Goal: Task Accomplishment & Management: Manage account settings

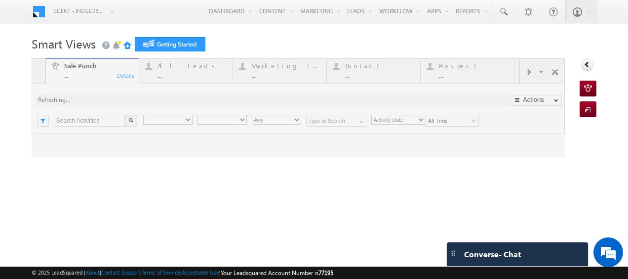
type input "Any Owner"
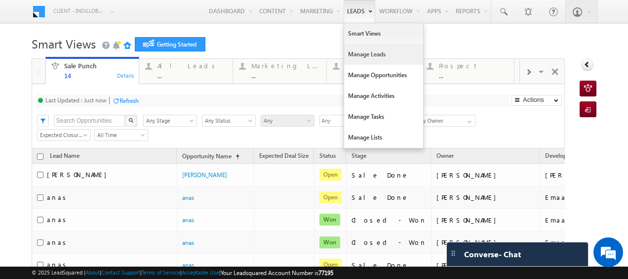
click at [356, 58] on link "Manage Leads" at bounding box center [383, 54] width 79 height 21
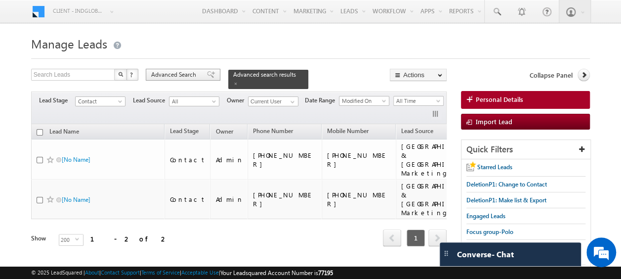
click at [192, 75] on span "Advanced Search" at bounding box center [175, 74] width 48 height 9
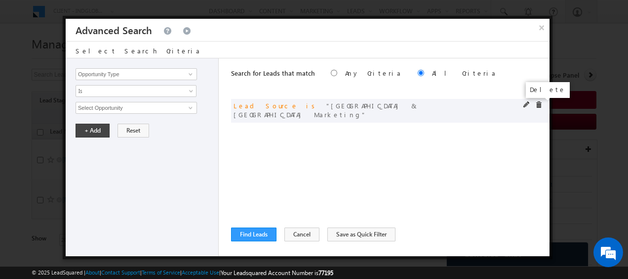
click at [540, 104] on span at bounding box center [538, 104] width 7 height 7
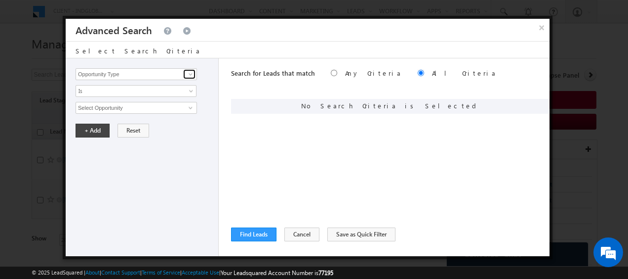
click at [188, 72] on span at bounding box center [191, 74] width 8 height 8
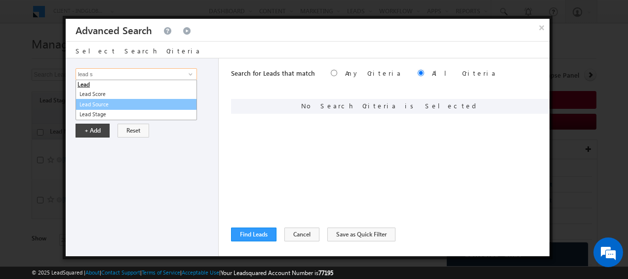
click at [106, 107] on link "Lead Source" at bounding box center [136, 104] width 121 height 11
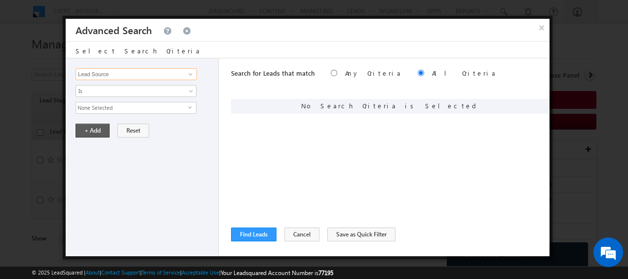
type input "Lead Source"
click at [96, 133] on button "+ Add" at bounding box center [93, 130] width 34 height 14
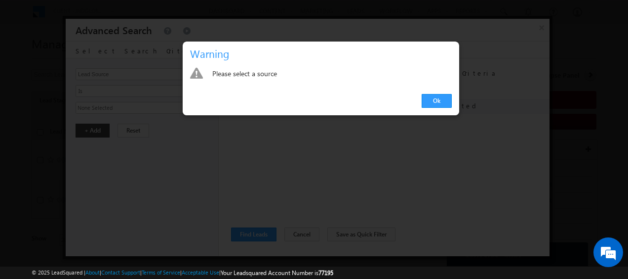
drag, startPoint x: 437, startPoint y: 100, endPoint x: 400, endPoint y: 106, distance: 36.6
click at [437, 100] on link "Ok" at bounding box center [437, 101] width 30 height 14
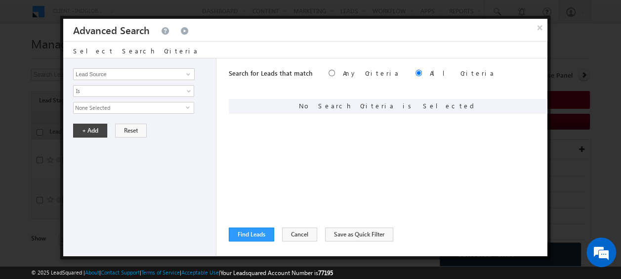
click at [179, 108] on span "None Selected" at bounding box center [130, 107] width 112 height 11
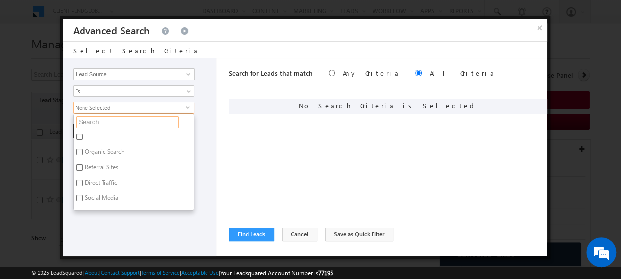
click at [114, 120] on input "text" at bounding box center [127, 122] width 103 height 12
type input "bay"
type input "bayut"
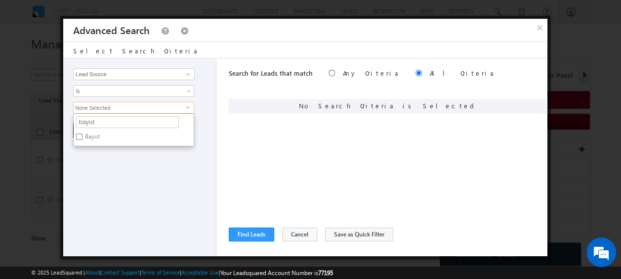
click at [80, 136] on input "Bayut" at bounding box center [79, 136] width 6 height 6
checkbox input "true"
click at [204, 117] on div "Opportunity Type Lead Activity Task Sales Group Prospect Id Address 1 Address 2…" at bounding box center [139, 157] width 153 height 198
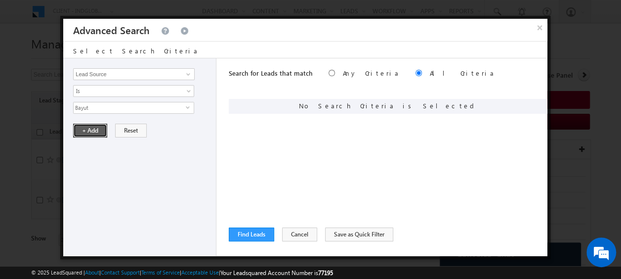
click at [79, 125] on button "+ Add" at bounding box center [90, 130] width 34 height 14
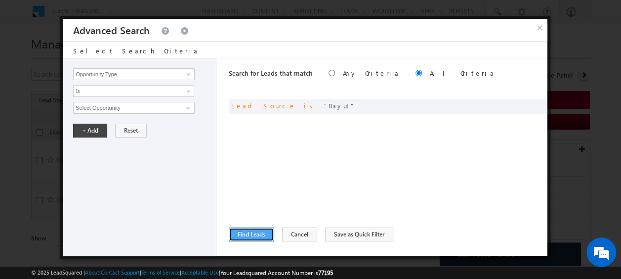
click at [263, 230] on button "Find Leads" at bounding box center [251, 234] width 45 height 14
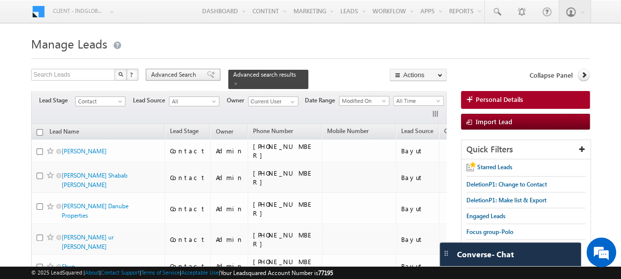
click at [177, 71] on span "Advanced Search" at bounding box center [175, 74] width 48 height 9
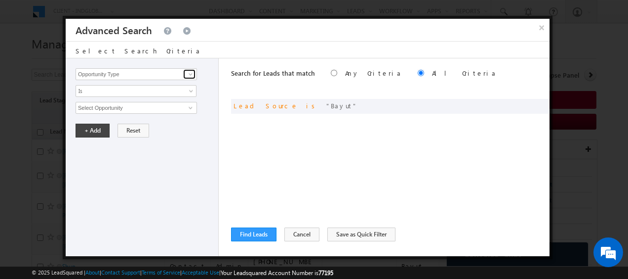
click at [191, 73] on span at bounding box center [191, 74] width 8 height 8
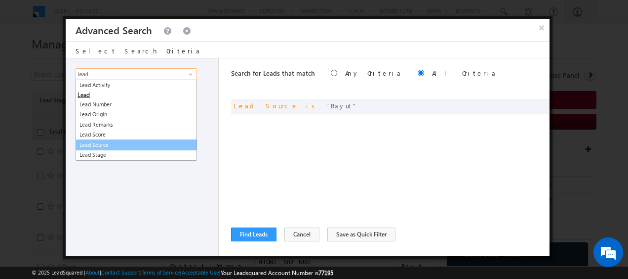
click at [109, 145] on link "Lead Source" at bounding box center [136, 144] width 121 height 11
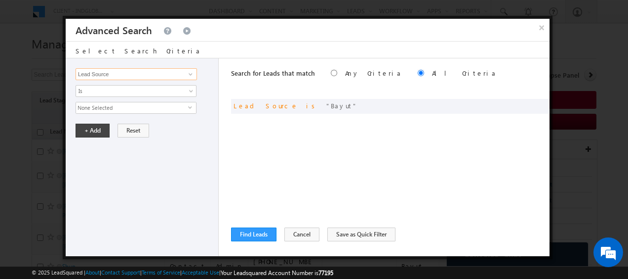
type input "Lead Source"
click at [189, 107] on span "select" at bounding box center [192, 107] width 8 height 4
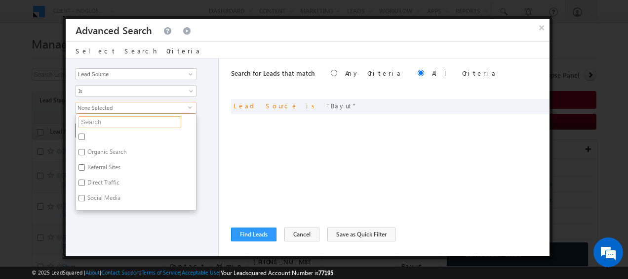
click at [127, 121] on input "text" at bounding box center [130, 122] width 103 height 12
type input "mu"
type input "mum"
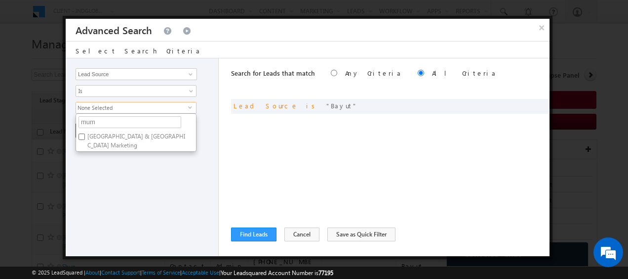
click at [122, 135] on label "Mumbai & Chandigarh Marketing" at bounding box center [136, 140] width 120 height 21
click at [85, 135] on input "Mumbai & Chandigarh Marketing" at bounding box center [82, 136] width 6 height 6
checkbox input "true"
click at [148, 174] on div "Opportunity Type Lead Activity Task Sales Group Prospect Id Address 1 Address 2…" at bounding box center [142, 157] width 153 height 198
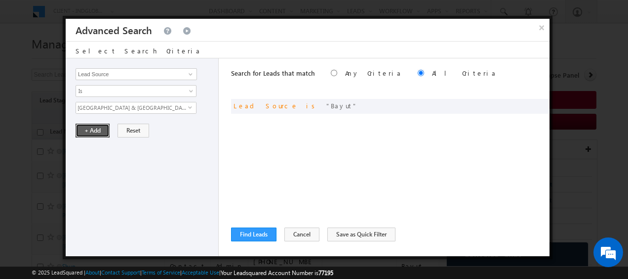
click at [96, 129] on button "+ Add" at bounding box center [93, 130] width 34 height 14
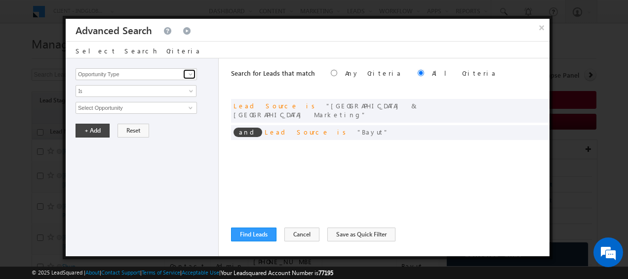
click at [191, 73] on span at bounding box center [191, 74] width 8 height 8
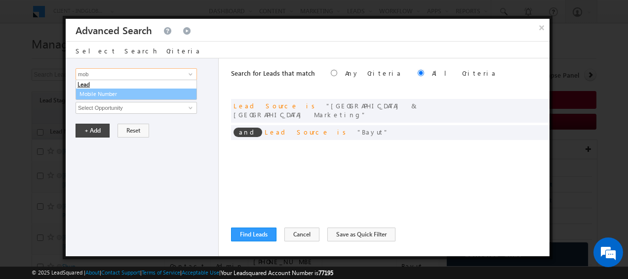
click at [104, 92] on link "Mobile Number" at bounding box center [136, 93] width 121 height 11
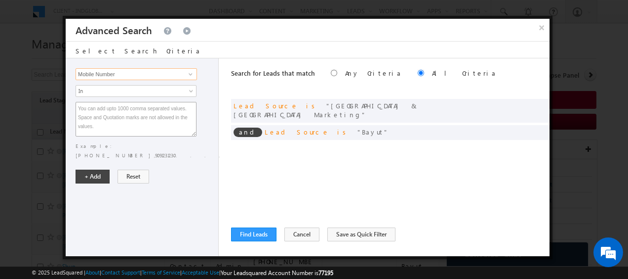
type input "Mobile Number"
click at [109, 110] on textarea at bounding box center [136, 119] width 121 height 35
click at [90, 108] on textarea at bounding box center [136, 119] width 121 height 35
paste textarea "9992464333"
type textarea "9992464333"
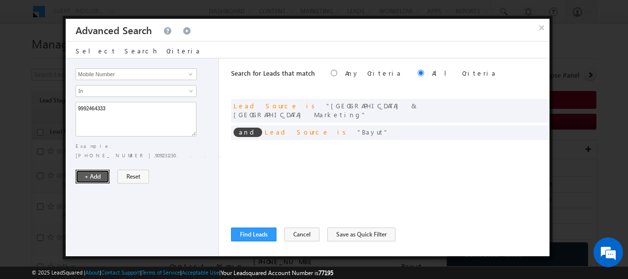
click at [89, 169] on button "+ Add" at bounding box center [93, 176] width 34 height 14
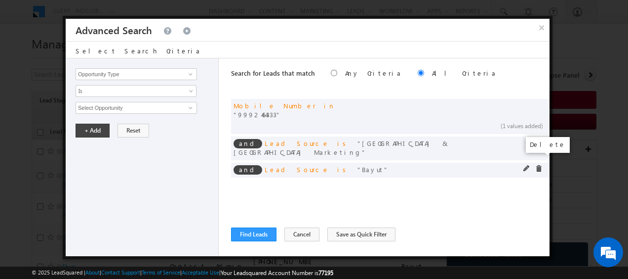
click at [538, 165] on span at bounding box center [538, 168] width 7 height 7
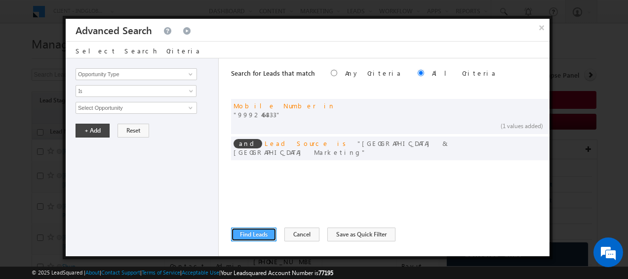
click at [251, 234] on button "Find Leads" at bounding box center [253, 234] width 45 height 14
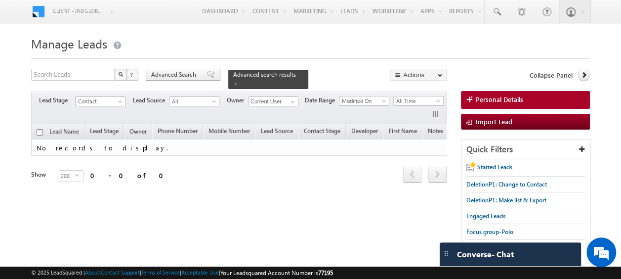
click at [197, 75] on span "Advanced Search" at bounding box center [175, 74] width 48 height 9
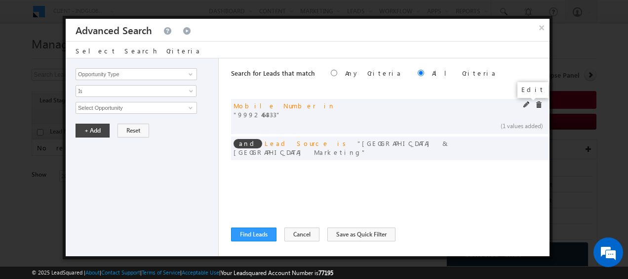
click at [528, 103] on span at bounding box center [526, 104] width 7 height 7
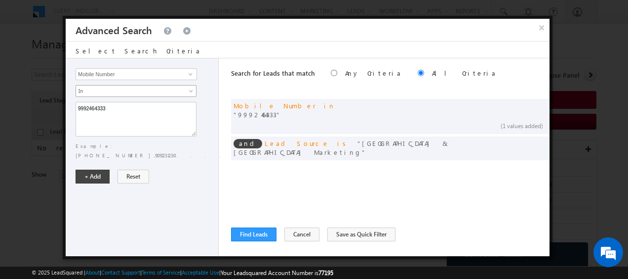
click at [191, 88] on link "In" at bounding box center [136, 91] width 121 height 12
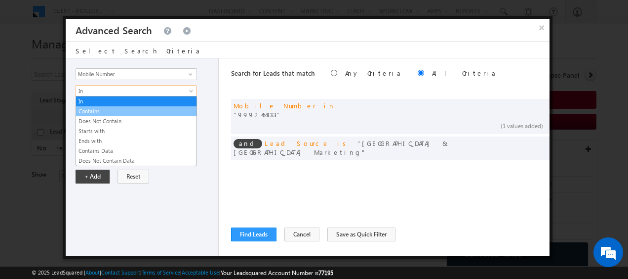
click at [94, 113] on link "Contains" at bounding box center [136, 111] width 120 height 9
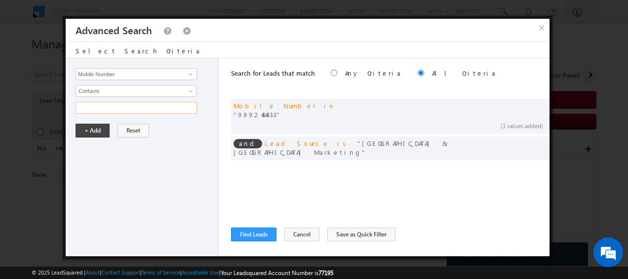
click at [120, 107] on input "text" at bounding box center [136, 108] width 121 height 12
paste input "7876776172"
type input "7876776172"
click at [101, 126] on button "+ Add" at bounding box center [93, 130] width 34 height 14
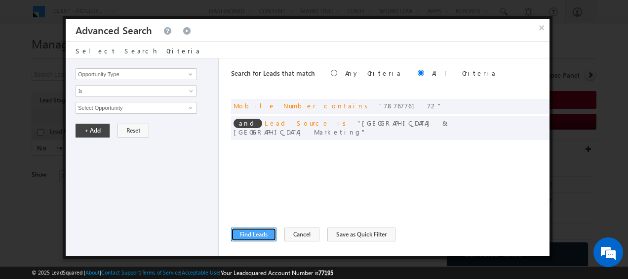
click at [260, 232] on button "Find Leads" at bounding box center [253, 234] width 45 height 14
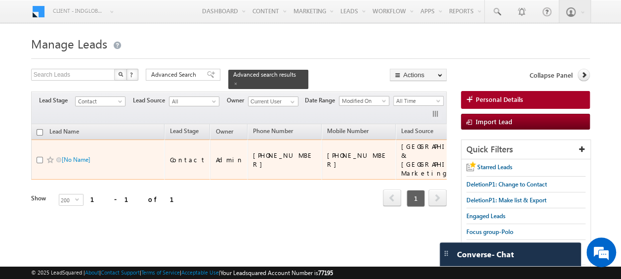
click at [39, 157] on input "checkbox" at bounding box center [40, 160] width 6 height 6
checkbox input "true"
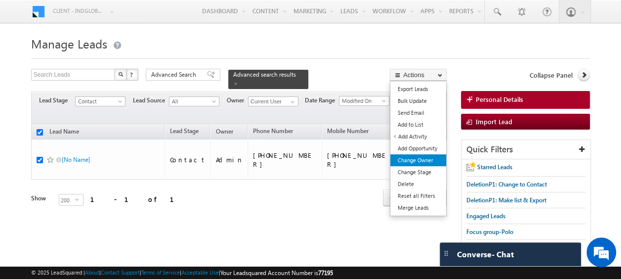
click at [419, 159] on link "Change Owner" at bounding box center [418, 160] width 56 height 12
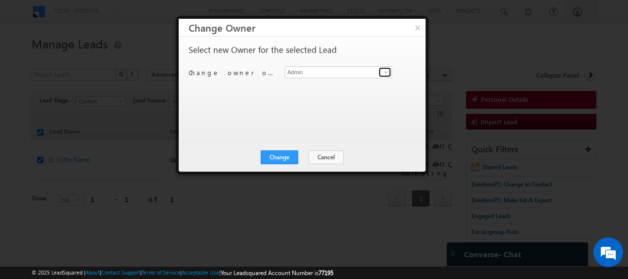
click at [384, 72] on span at bounding box center [386, 72] width 8 height 8
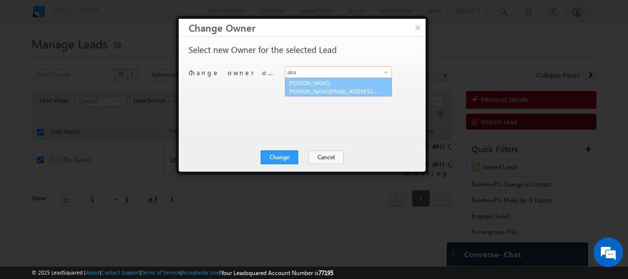
click at [342, 87] on span "aakash.arora@indglobal.ae" at bounding box center [333, 90] width 89 height 7
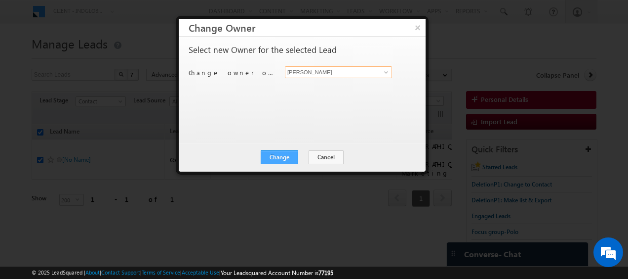
type input "[PERSON_NAME]"
click at [285, 157] on button "Change" at bounding box center [280, 157] width 38 height 14
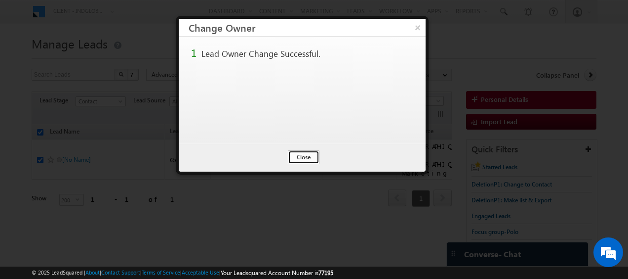
click at [305, 155] on button "Close" at bounding box center [304, 157] width 32 height 14
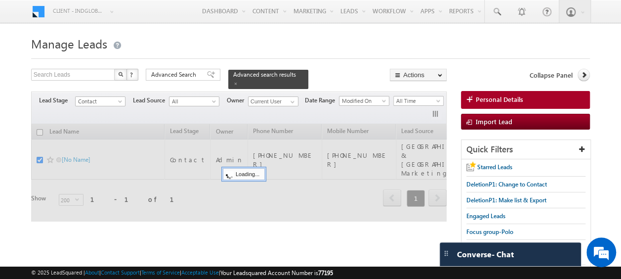
checkbox input "false"
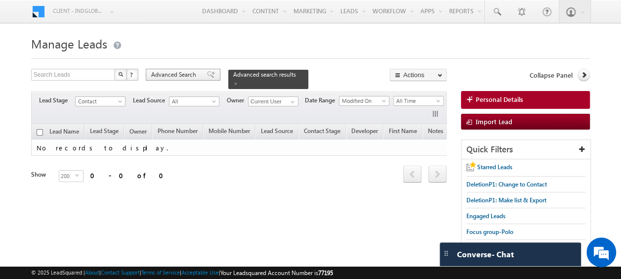
click at [180, 75] on span "Advanced Search" at bounding box center [175, 74] width 48 height 9
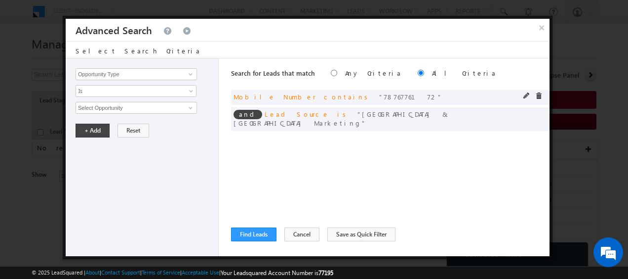
click at [523, 96] on div "and Mobile Number contains 7876776172" at bounding box center [390, 97] width 319 height 15
click at [523, 96] on span at bounding box center [526, 95] width 7 height 7
drag, startPoint x: 103, startPoint y: 106, endPoint x: 61, endPoint y: 108, distance: 41.6
click at [61, 108] on body "Menu Client - indglobal2 (77195) X (My Organization) - indglobal (48060) Client…" at bounding box center [314, 153] width 628 height 306
paste input "9992464333"
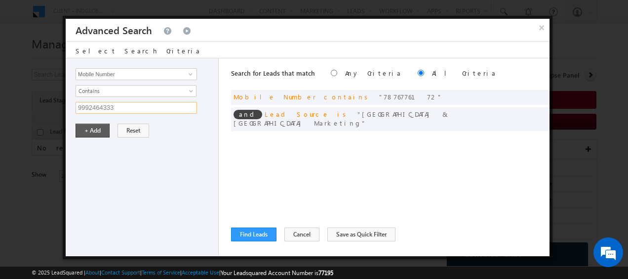
type input "9992464333"
click at [92, 128] on button "+ Add" at bounding box center [93, 130] width 34 height 14
click at [264, 233] on button "Find Leads" at bounding box center [253, 234] width 45 height 14
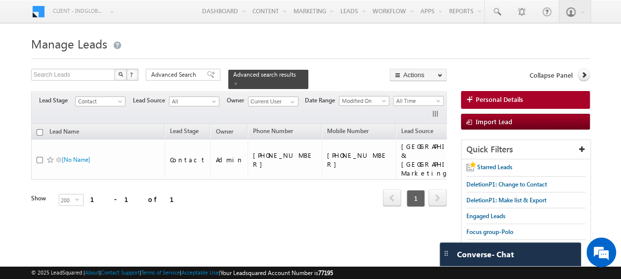
click at [38, 129] on input "checkbox" at bounding box center [40, 132] width 6 height 6
checkbox input "true"
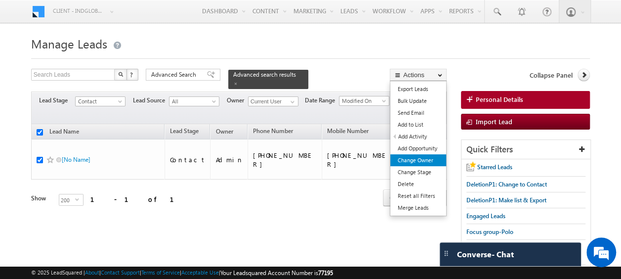
click at [424, 162] on link "Change Owner" at bounding box center [418, 160] width 56 height 12
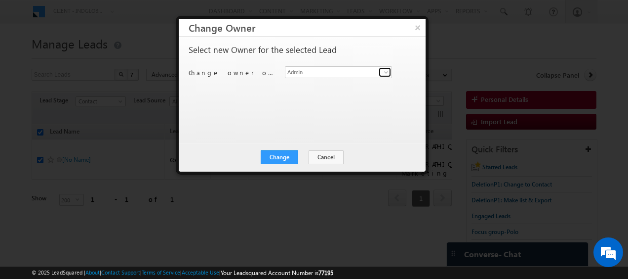
click at [385, 73] on span at bounding box center [386, 72] width 8 height 8
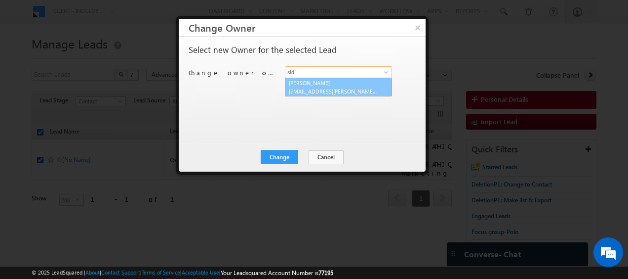
click at [320, 87] on span "siddharth.gambhir@indglobal.ae" at bounding box center [333, 90] width 89 height 7
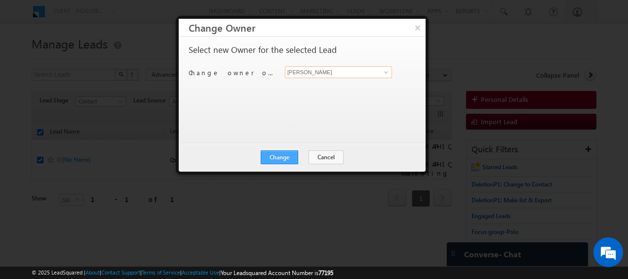
type input "[PERSON_NAME]"
click at [280, 156] on button "Change" at bounding box center [280, 157] width 38 height 14
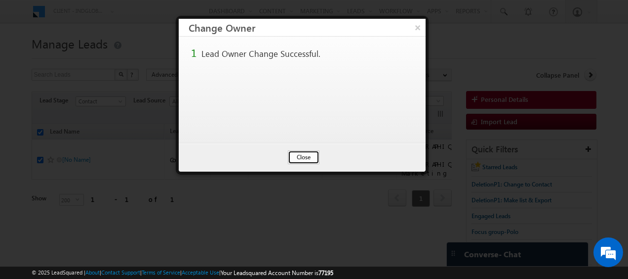
click at [296, 156] on button "Close" at bounding box center [304, 157] width 32 height 14
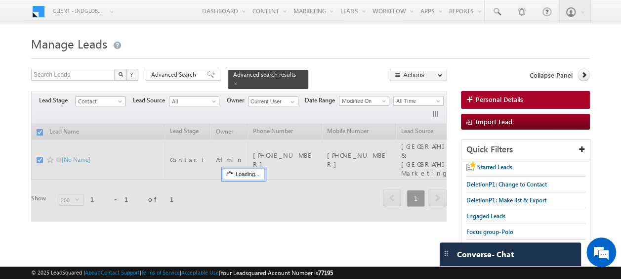
checkbox input "false"
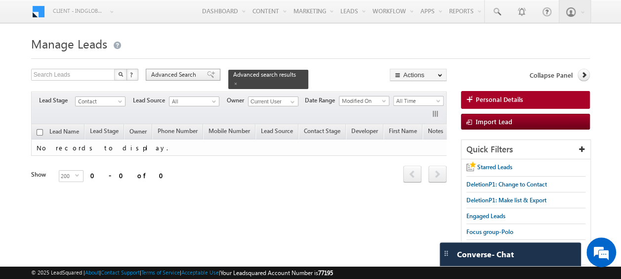
click at [181, 77] on span "Advanced Search" at bounding box center [175, 74] width 48 height 9
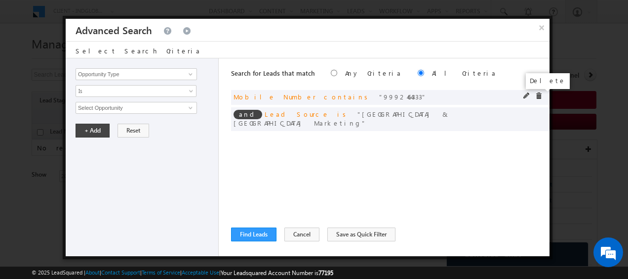
click at [537, 95] on span at bounding box center [538, 95] width 7 height 7
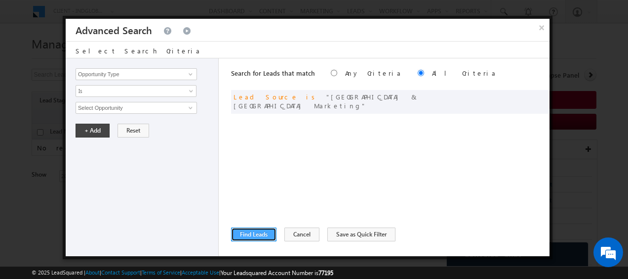
click at [261, 228] on button "Find Leads" at bounding box center [253, 234] width 45 height 14
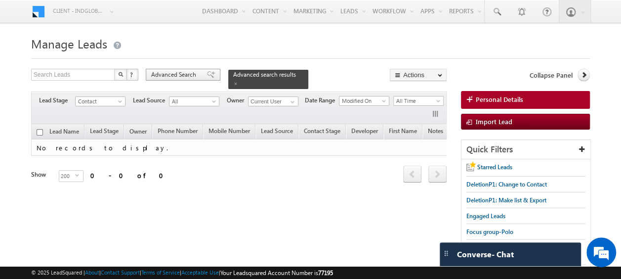
click at [161, 74] on span "Advanced Search" at bounding box center [175, 74] width 48 height 9
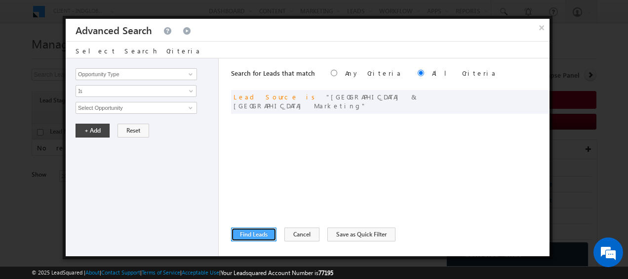
click at [261, 233] on button "Find Leads" at bounding box center [253, 234] width 45 height 14
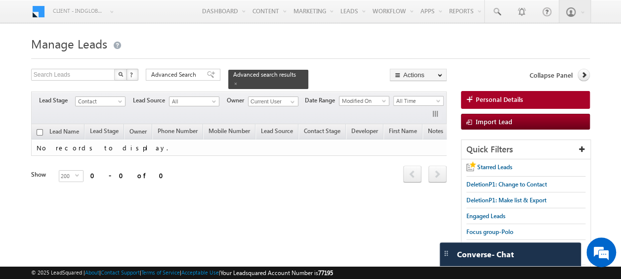
click at [173, 67] on form "Manage Leads Search Leads X ? 0 results found Advanced Search Advanced Search" at bounding box center [310, 169] width 559 height 273
click at [173, 71] on span "Advanced Search" at bounding box center [175, 74] width 48 height 9
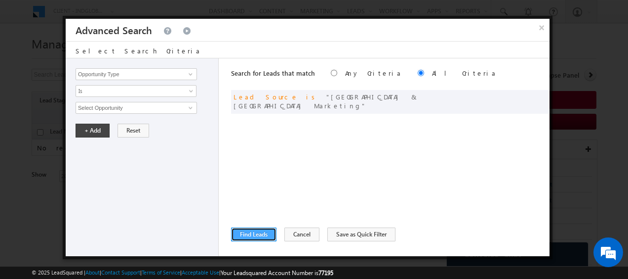
click at [253, 230] on button "Find Leads" at bounding box center [253, 234] width 45 height 14
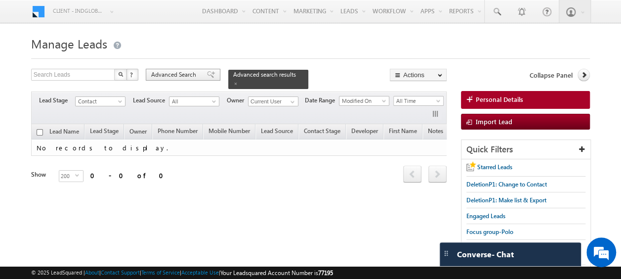
click at [189, 74] on span "Advanced Search" at bounding box center [175, 74] width 48 height 9
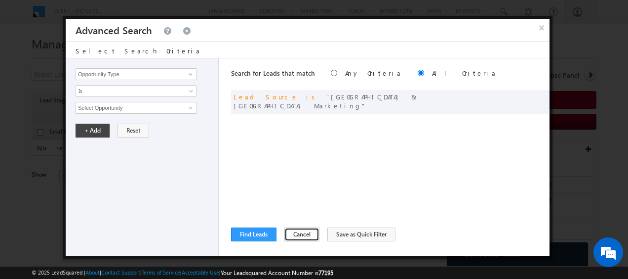
click at [299, 234] on button "Cancel" at bounding box center [301, 234] width 35 height 14
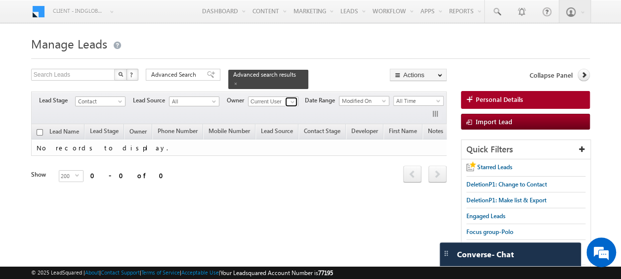
click at [291, 98] on span at bounding box center [292, 102] width 8 height 8
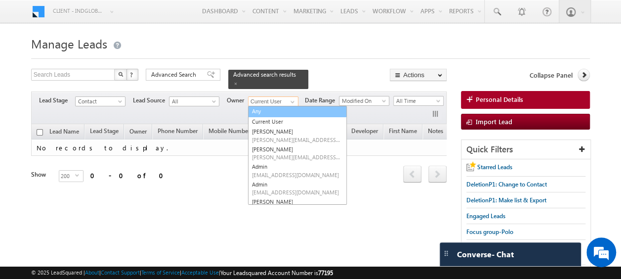
click at [268, 107] on link "Any" at bounding box center [297, 111] width 99 height 11
type input "Any"
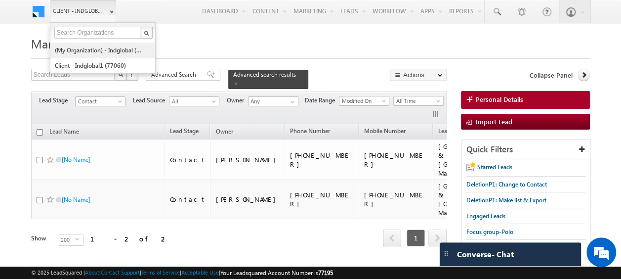
click at [93, 51] on link "(My Organization) - indglobal (48060)" at bounding box center [99, 49] width 90 height 15
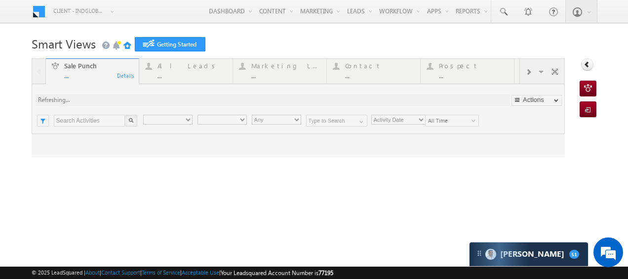
type input "Any Owner"
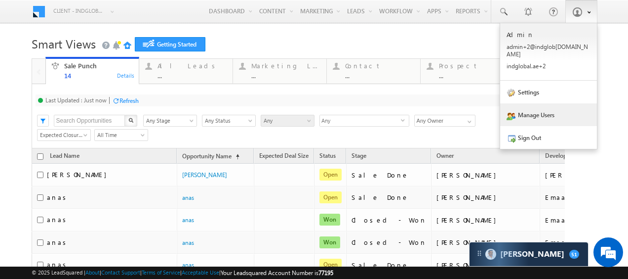
click at [540, 106] on link "Manage Users" at bounding box center [548, 114] width 97 height 23
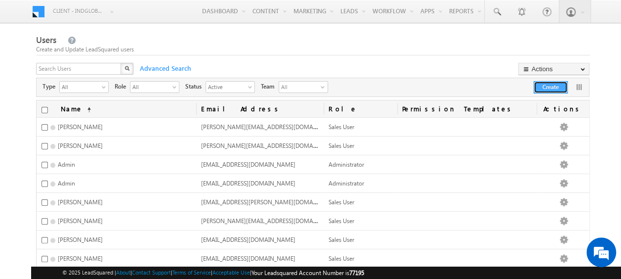
click at [546, 89] on button "Create" at bounding box center [550, 87] width 34 height 12
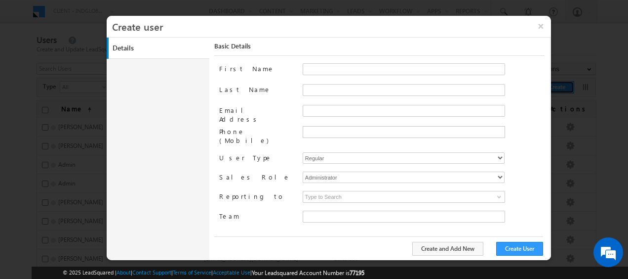
type input "faf8491d-252d-11ee-b523-12ccdbbfc88b"
click at [310, 112] on input "Email Address" at bounding box center [404, 111] width 202 height 12
paste input "junaid.naseer@indglobal.ae"
drag, startPoint x: 320, startPoint y: 108, endPoint x: 294, endPoint y: 108, distance: 25.7
click at [294, 108] on div "Email Address junaid.naseer@indglobal.ae" at bounding box center [381, 115] width 325 height 21
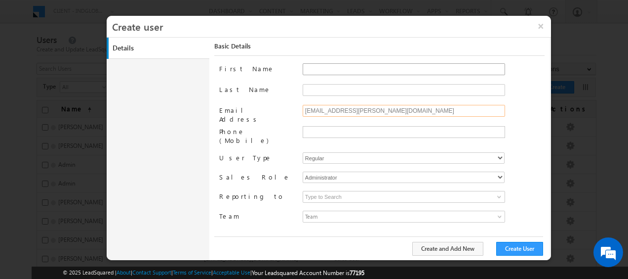
type input "junaid.naseer@indglobal.ae"
click at [309, 64] on input "First Name" at bounding box center [404, 69] width 202 height 12
paste input "junaid"
type input "junaid"
click at [328, 108] on input "junaid.naseer@indglobal.ae" at bounding box center [404, 111] width 202 height 12
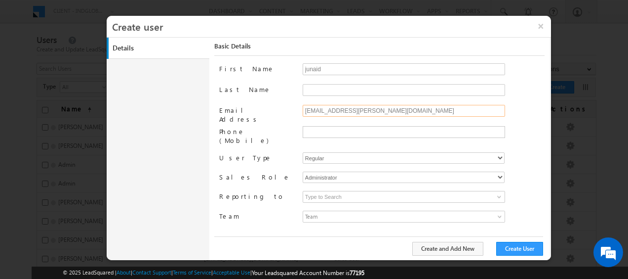
click at [323, 108] on input "junaid.naseer@indglobal.ae" at bounding box center [404, 111] width 202 height 12
drag, startPoint x: 323, startPoint y: 109, endPoint x: 343, endPoint y: 110, distance: 19.8
click at [343, 110] on input "junaid.naseer@indglobal.ae" at bounding box center [404, 111] width 202 height 12
click at [303, 86] on input "Last Name" at bounding box center [404, 90] width 202 height 12
paste input "naseer"
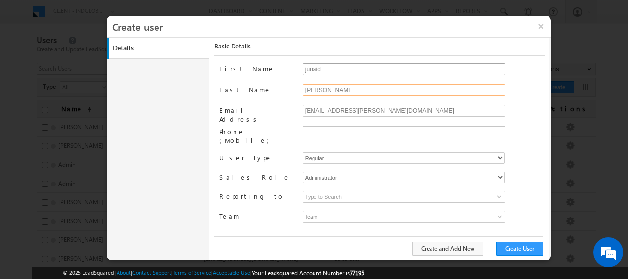
type input "naseer"
click at [307, 69] on input "junaid" at bounding box center [404, 69] width 202 height 12
type input "Junaid"
click at [309, 90] on input "naseer" at bounding box center [404, 90] width 202 height 12
type input "Naseer"
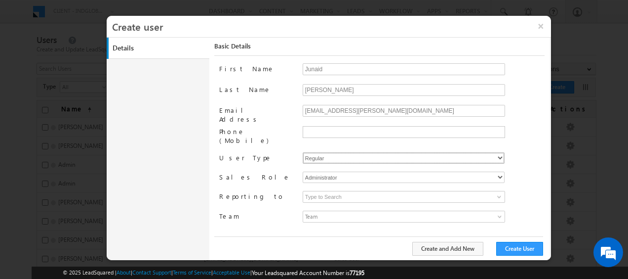
click at [315, 152] on select "Regular Mobile" at bounding box center [404, 157] width 202 height 11
select select "1"
click at [303, 152] on select "Regular Mobile" at bounding box center [404, 157] width 202 height 11
type input "faf8491d-252d-11ee-b523-12ccdbbfc88b"
click at [350, 171] on select "Administrator Marketing User Sales Manager Sales User" at bounding box center [404, 176] width 202 height 11
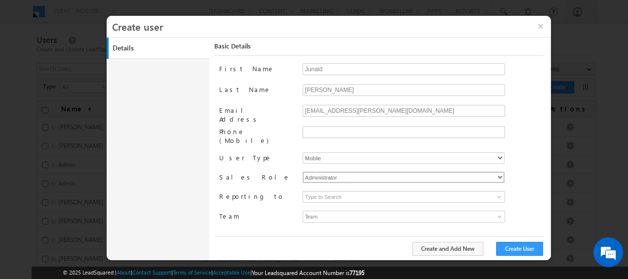
select select "Sales_User"
click at [303, 171] on select "Administrator Marketing User Sales Manager Sales User" at bounding box center [404, 176] width 202 height 11
type input "faf8491d-252d-11ee-b523-12ccdbbfc88b"
click at [497, 193] on span at bounding box center [499, 197] width 8 height 8
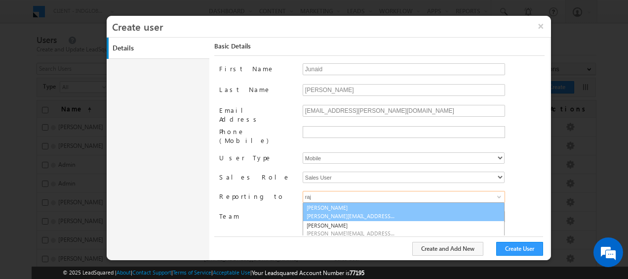
click at [323, 212] on span "rajender.rautela@indglobal.ae" at bounding box center [351, 215] width 89 height 7
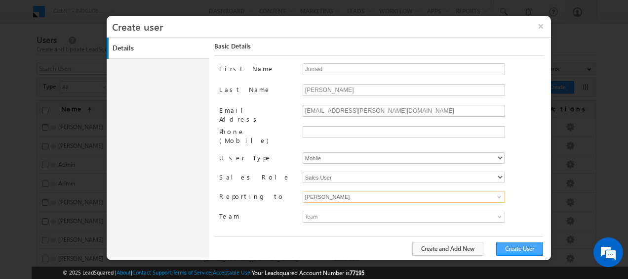
type input "[PERSON_NAME]"
click at [517, 248] on button "Create User" at bounding box center [519, 248] width 47 height 14
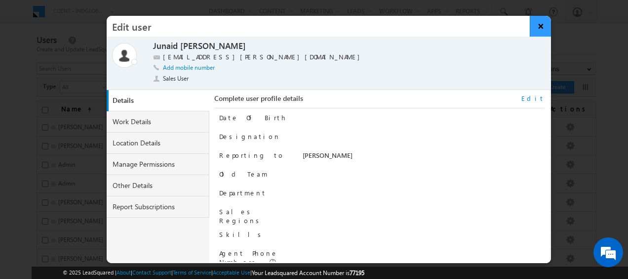
click at [546, 29] on button "×" at bounding box center [540, 26] width 21 height 21
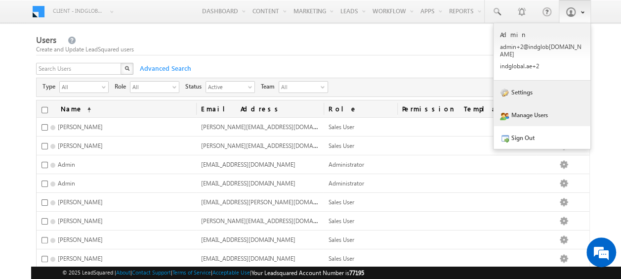
click at [533, 86] on link "Settings" at bounding box center [541, 91] width 97 height 23
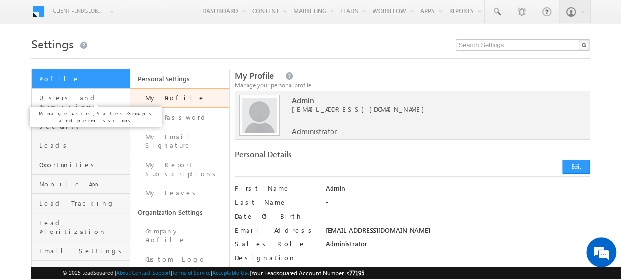
click at [80, 95] on span "Users and Permissions" at bounding box center [83, 102] width 88 height 18
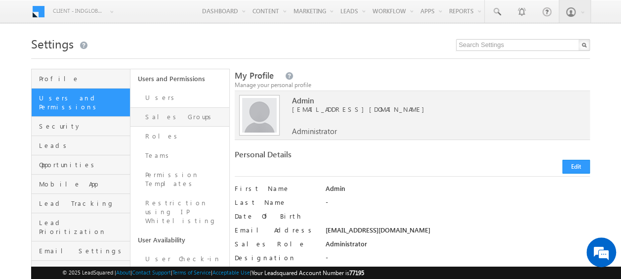
click at [167, 120] on link "Sales Groups" at bounding box center [179, 116] width 99 height 19
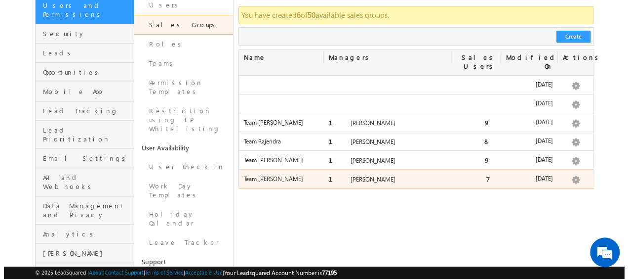
scroll to position [95, 0]
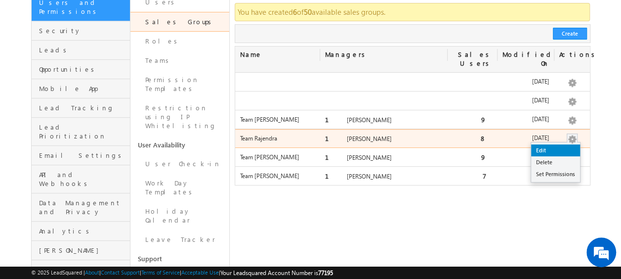
click at [556, 144] on link "Edit" at bounding box center [555, 150] width 49 height 12
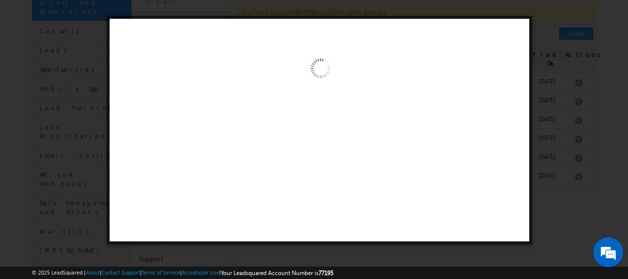
scroll to position [0, 0]
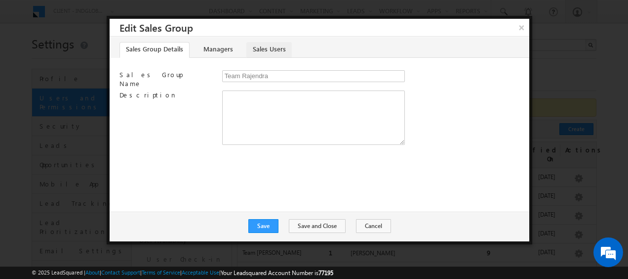
click at [266, 50] on link "Sales Users" at bounding box center [268, 50] width 45 height 16
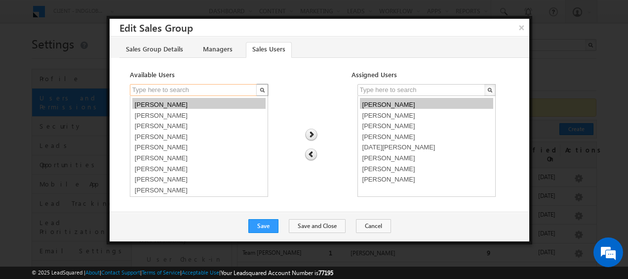
click at [178, 89] on input "text" at bounding box center [194, 90] width 128 height 12
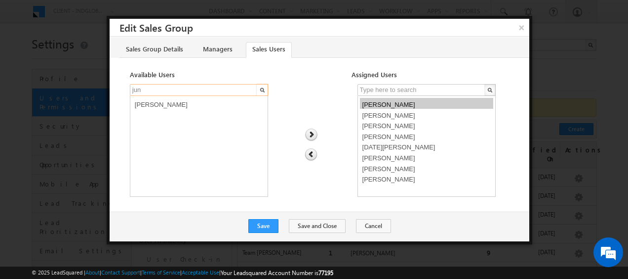
type input "jun"
select select "e0ba62b1-8fa8-11f0-8589-125492a0d7ad"
click at [168, 105] on option "[PERSON_NAME]" at bounding box center [198, 103] width 133 height 11
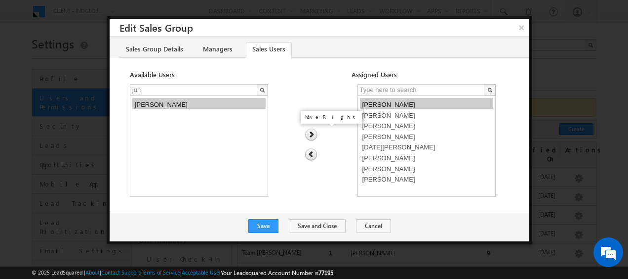
click at [313, 132] on img at bounding box center [311, 134] width 13 height 13
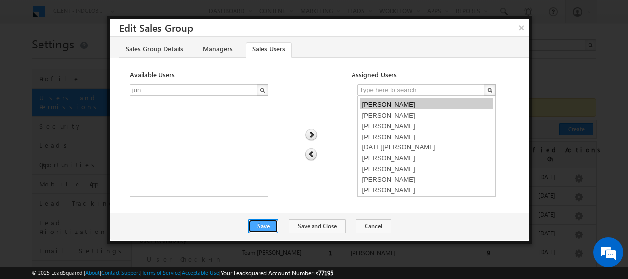
click at [276, 223] on button "Save" at bounding box center [263, 226] width 30 height 14
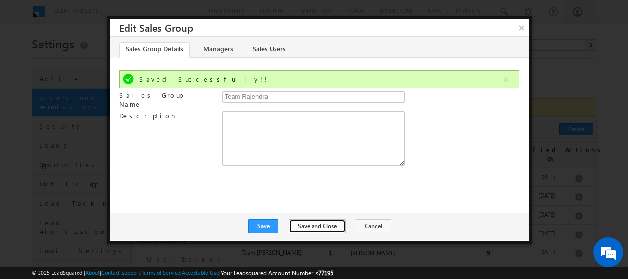
click at [318, 226] on button "Save and Close" at bounding box center [317, 226] width 57 height 14
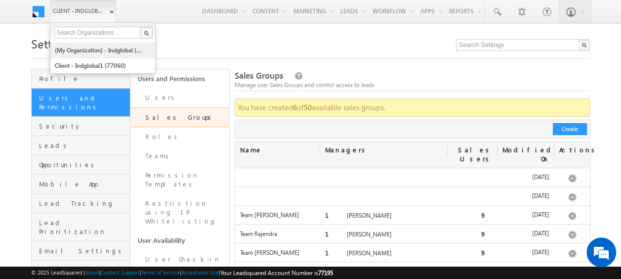
click at [89, 49] on link "(My Organization) - indglobal (48060)" at bounding box center [99, 49] width 90 height 15
